Goal: Information Seeking & Learning: Learn about a topic

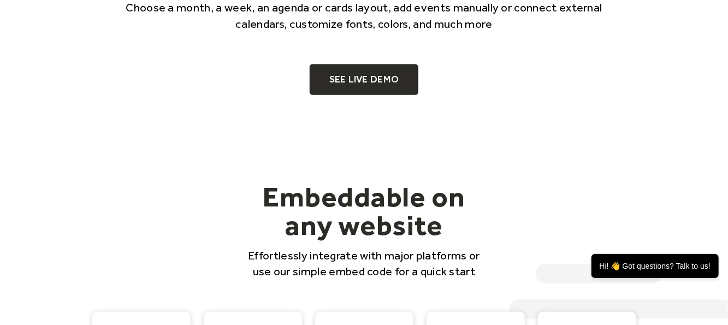
scroll to position [820, 0]
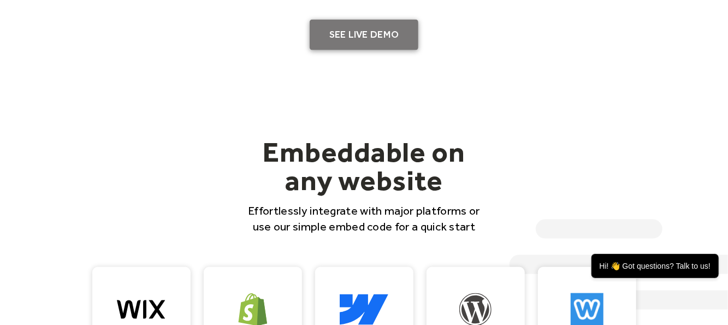
click at [387, 35] on link "SEE LIVE DEMO" at bounding box center [364, 35] width 109 height 31
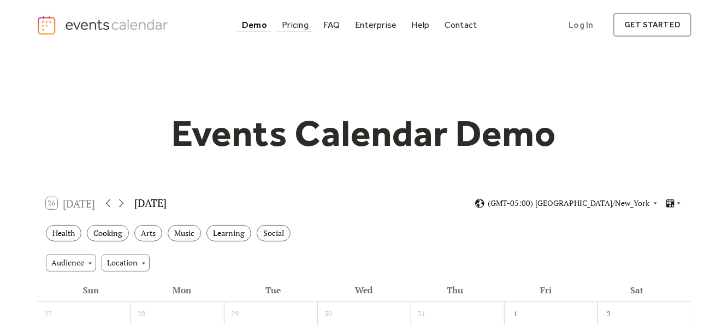
click at [285, 25] on div "Pricing" at bounding box center [295, 25] width 27 height 6
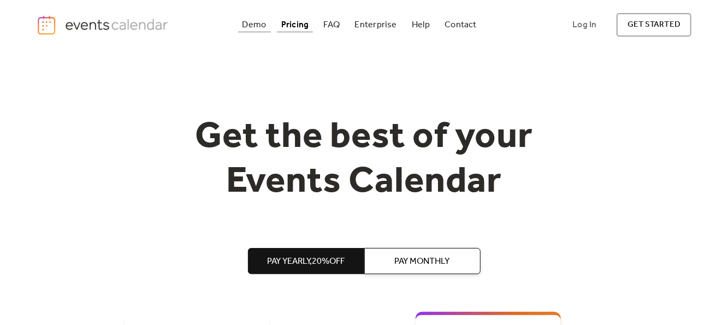
click at [252, 25] on div "Demo" at bounding box center [255, 25] width 24 height 6
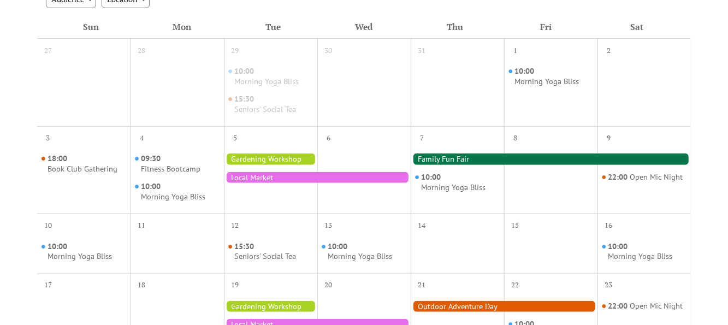
scroll to position [328, 0]
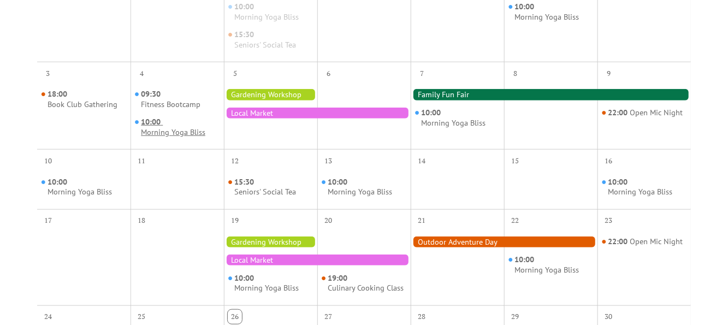
click at [175, 131] on div "Morning Yoga Bliss" at bounding box center [173, 132] width 64 height 10
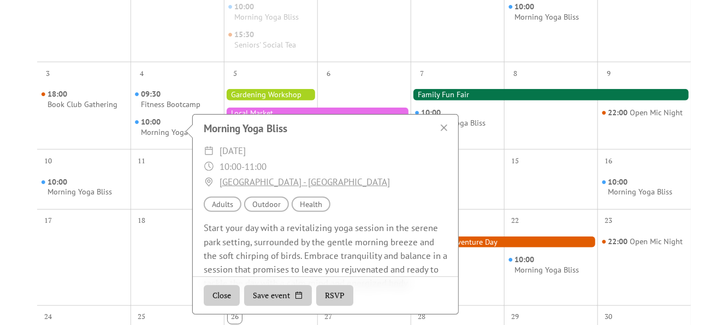
scroll to position [160, 0]
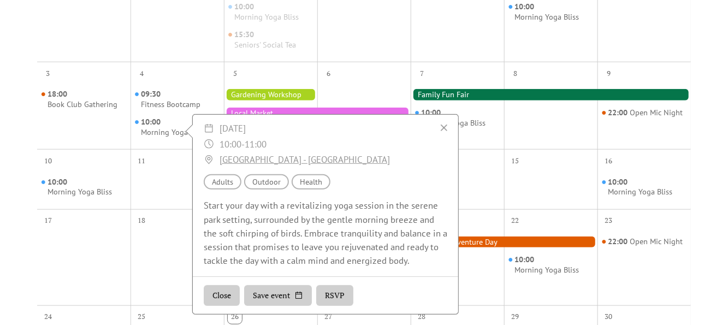
click at [332, 296] on button "RSVP" at bounding box center [334, 296] width 37 height 21
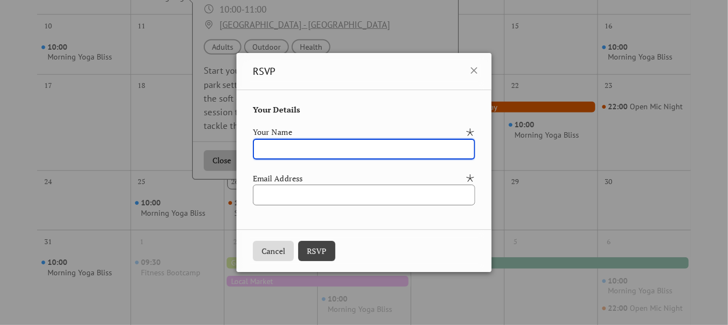
scroll to position [437, 0]
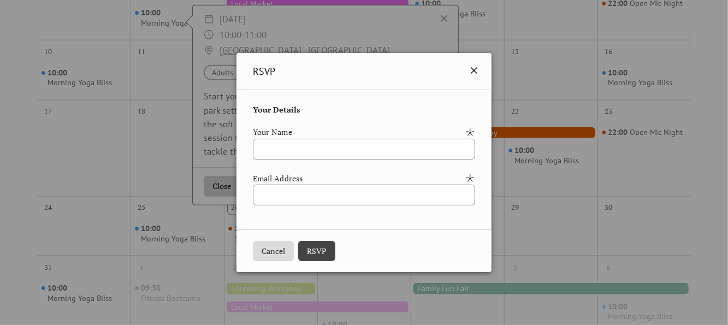
click at [481, 71] on icon at bounding box center [474, 70] width 13 height 13
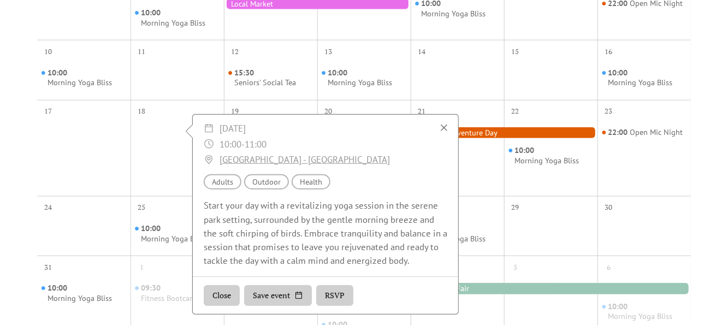
click at [442, 127] on div at bounding box center [444, 127] width 15 height 15
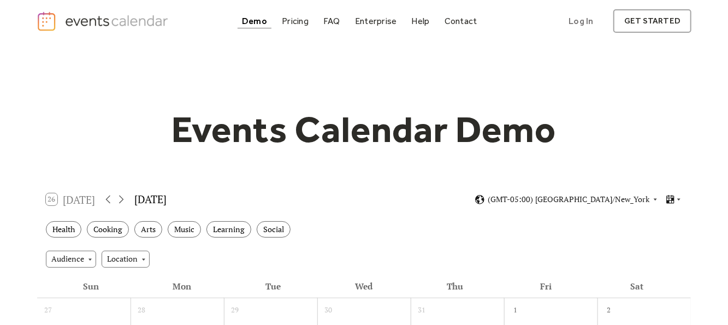
scroll to position [0, 0]
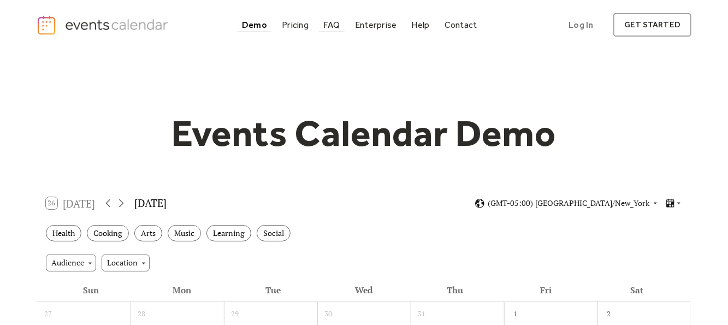
click at [337, 24] on div "FAQ" at bounding box center [332, 25] width 17 height 6
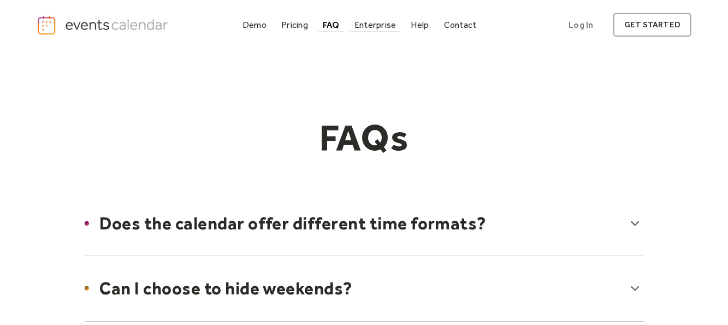
click at [369, 27] on div "Enterprise" at bounding box center [376, 25] width 42 height 6
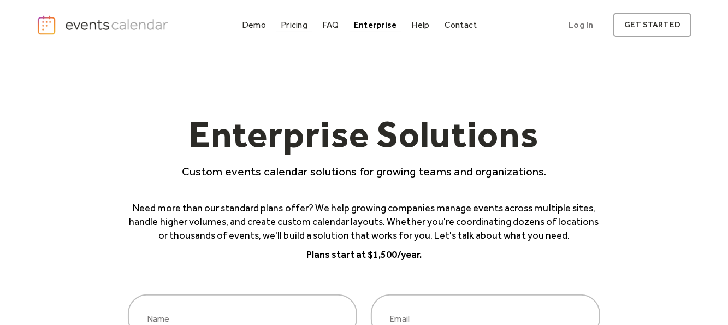
click at [293, 22] on div "Pricing" at bounding box center [294, 25] width 27 height 6
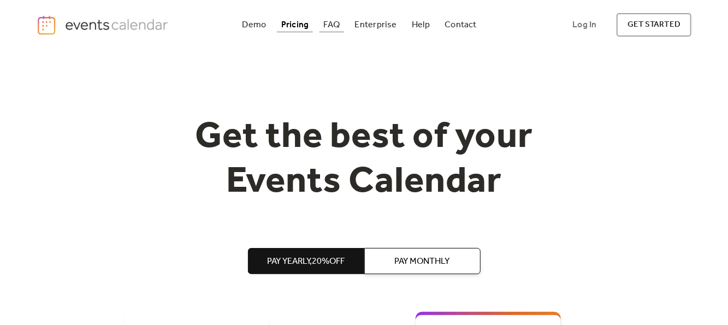
click at [328, 24] on div "FAQ" at bounding box center [332, 25] width 16 height 6
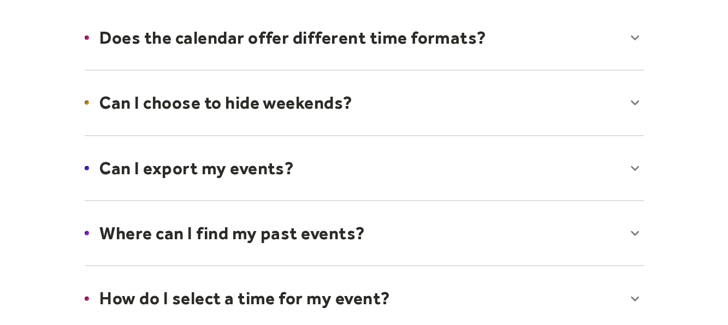
scroll to position [219, 0]
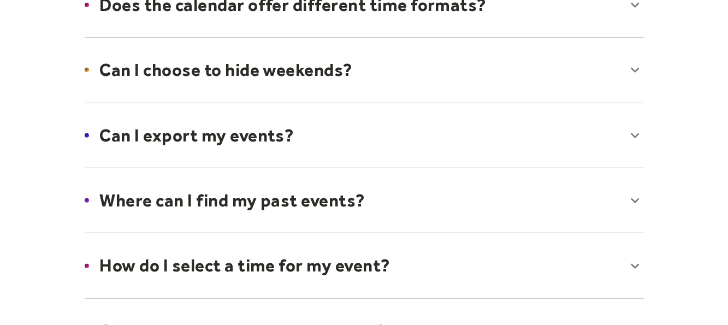
click at [405, 129] on div at bounding box center [364, 135] width 581 height 67
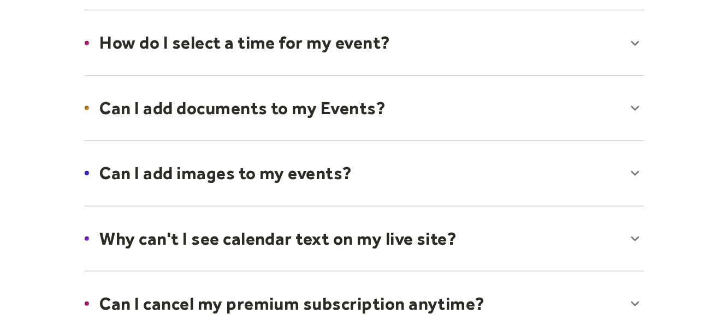
scroll to position [492, 0]
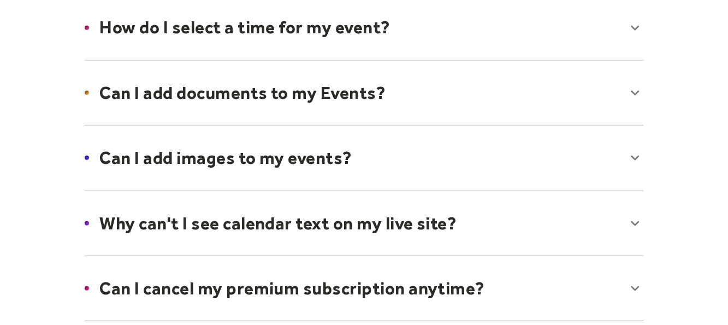
click at [400, 98] on div at bounding box center [364, 93] width 581 height 67
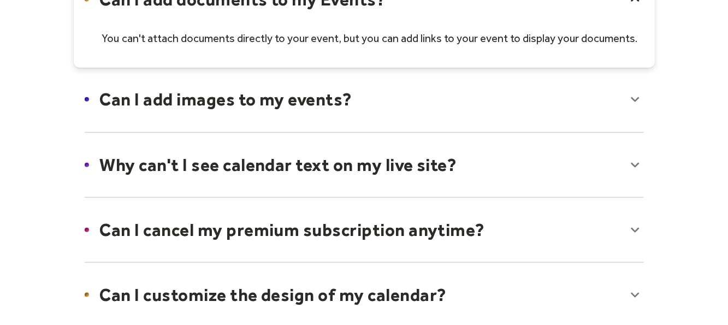
scroll to position [601, 0]
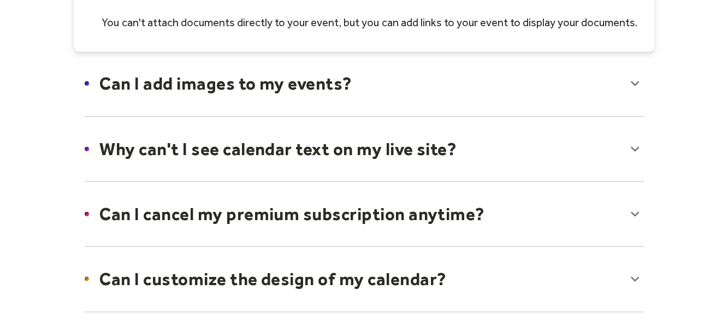
click at [399, 96] on div at bounding box center [364, 83] width 581 height 67
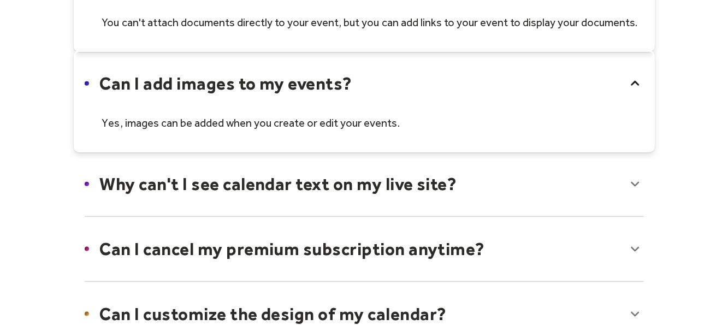
click at [399, 96] on div at bounding box center [364, 101] width 581 height 102
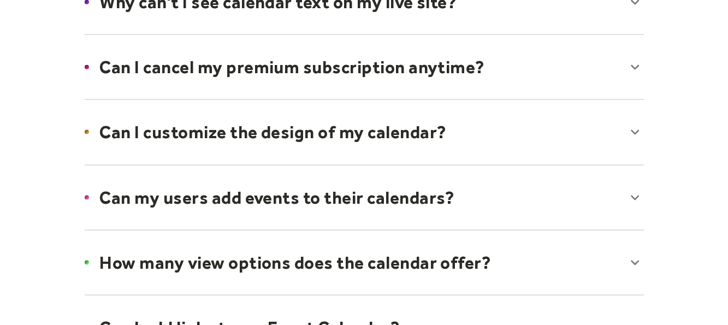
scroll to position [765, 0]
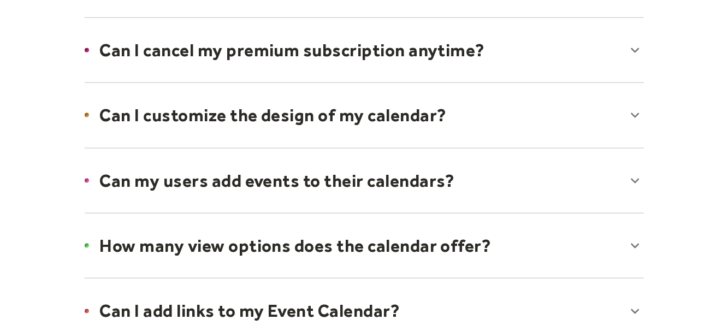
click at [399, 108] on div at bounding box center [364, 115] width 581 height 67
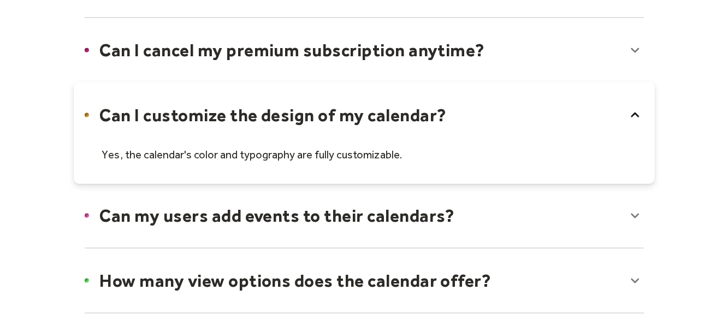
click at [399, 108] on div at bounding box center [364, 133] width 581 height 102
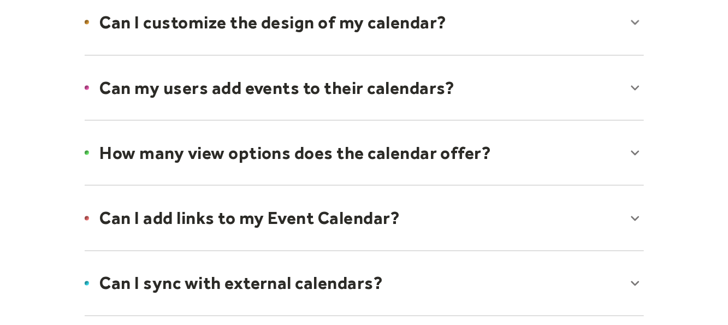
scroll to position [874, 0]
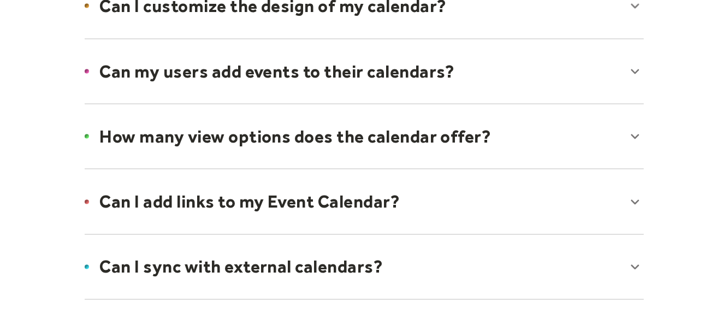
click at [392, 140] on div at bounding box center [364, 136] width 581 height 67
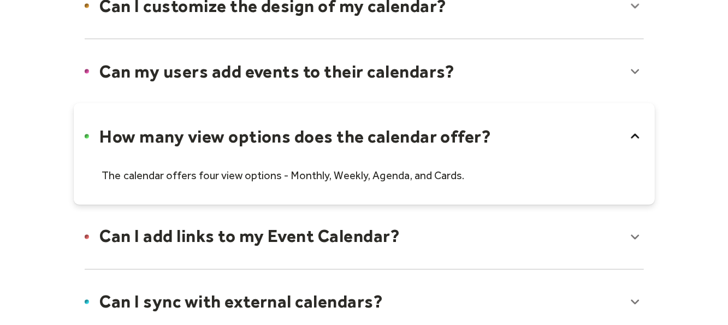
click at [391, 134] on div at bounding box center [364, 154] width 581 height 102
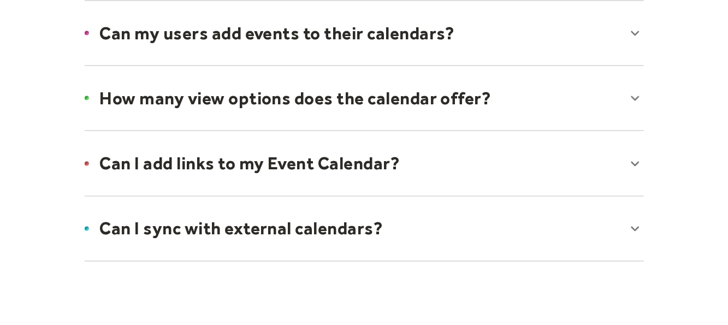
scroll to position [929, 0]
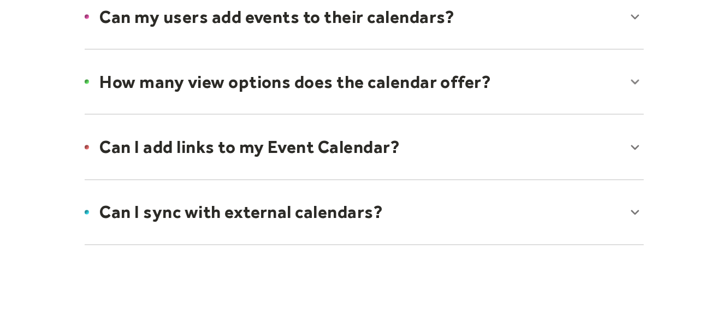
click at [356, 142] on div at bounding box center [364, 147] width 581 height 67
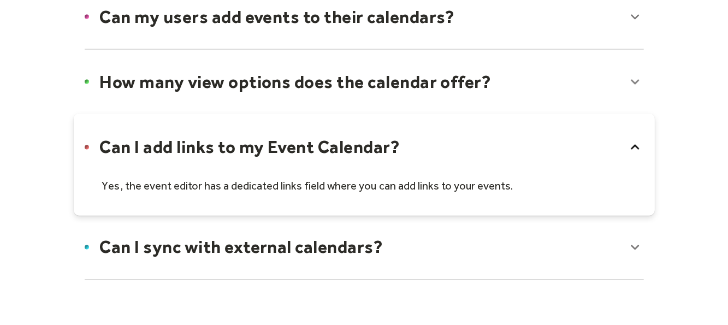
click at [356, 142] on div at bounding box center [364, 165] width 581 height 102
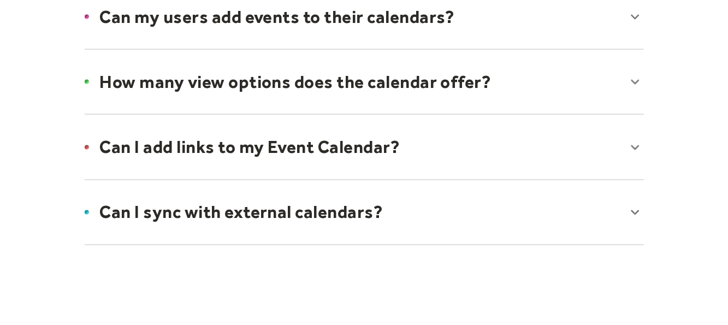
click at [364, 207] on div at bounding box center [364, 212] width 581 height 67
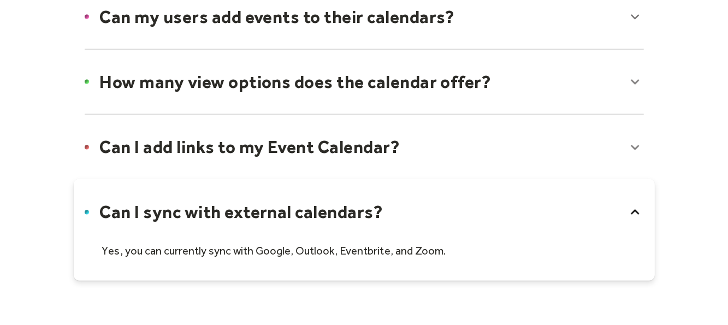
click at [360, 206] on div at bounding box center [364, 230] width 581 height 102
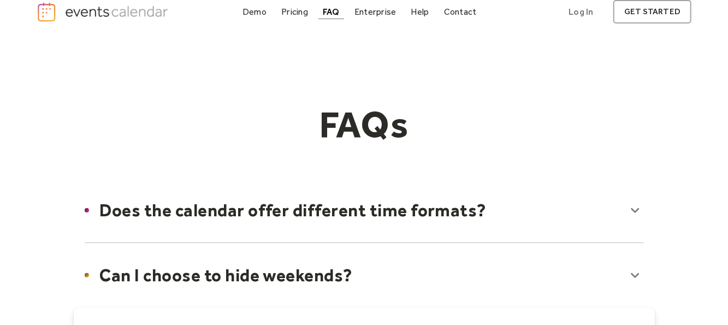
scroll to position [0, 0]
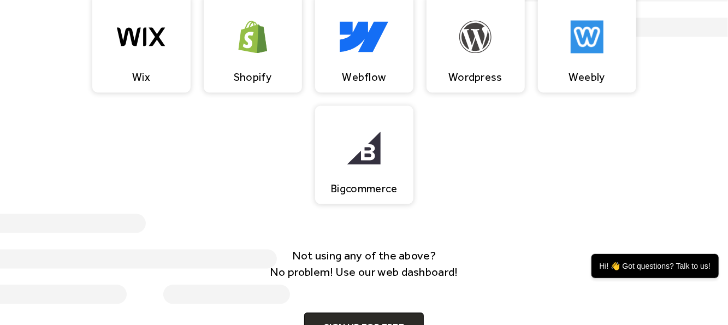
scroll to position [656, 0]
